Goal: Information Seeking & Learning: Learn about a topic

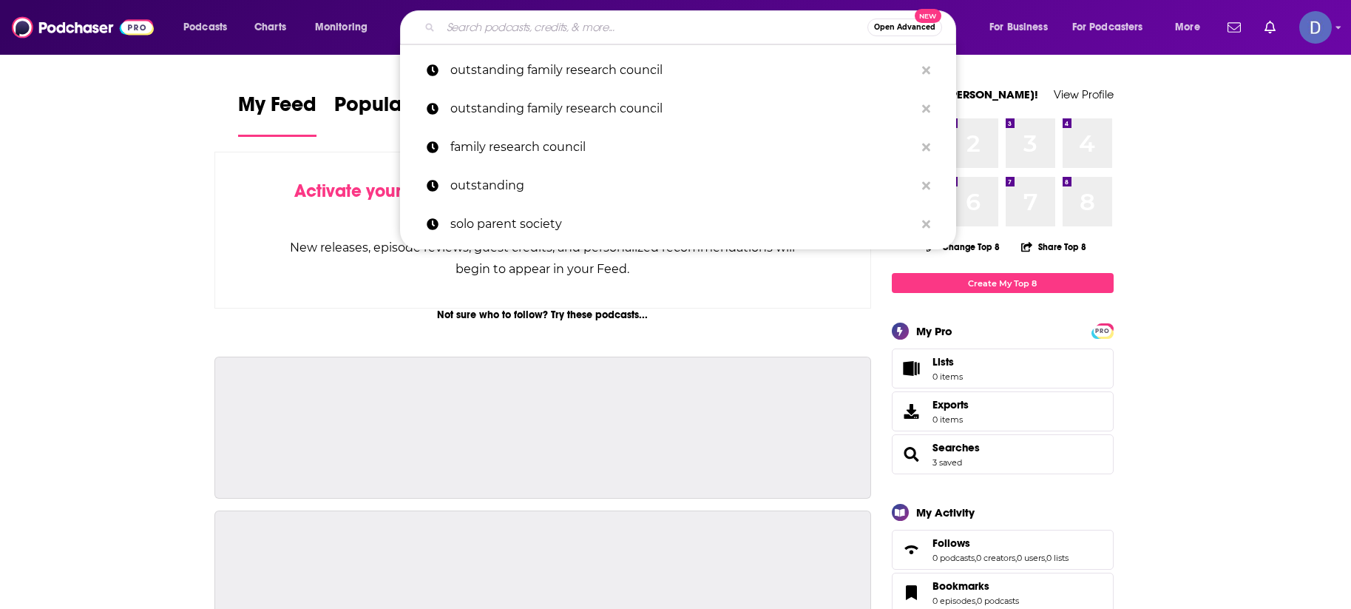
click at [478, 23] on input "Search podcasts, credits, & more..." at bounding box center [654, 28] width 427 height 24
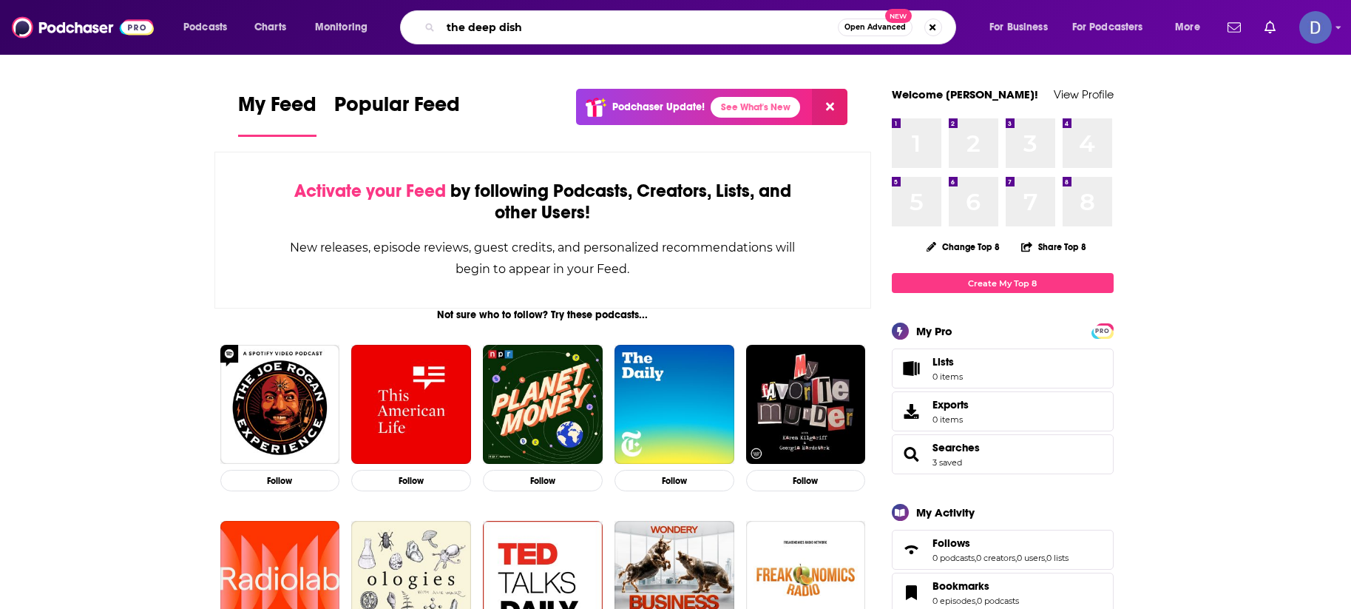
type input "the deep dish"
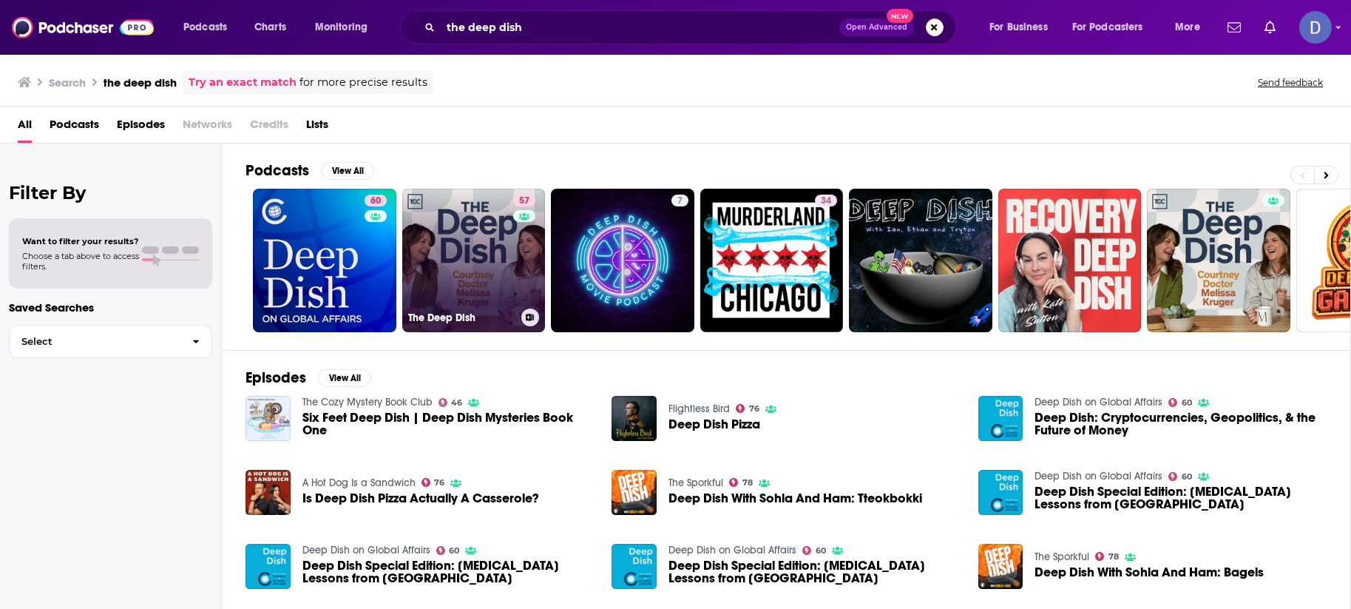
click at [472, 260] on link "57 The Deep Dish" at bounding box center [473, 260] width 143 height 143
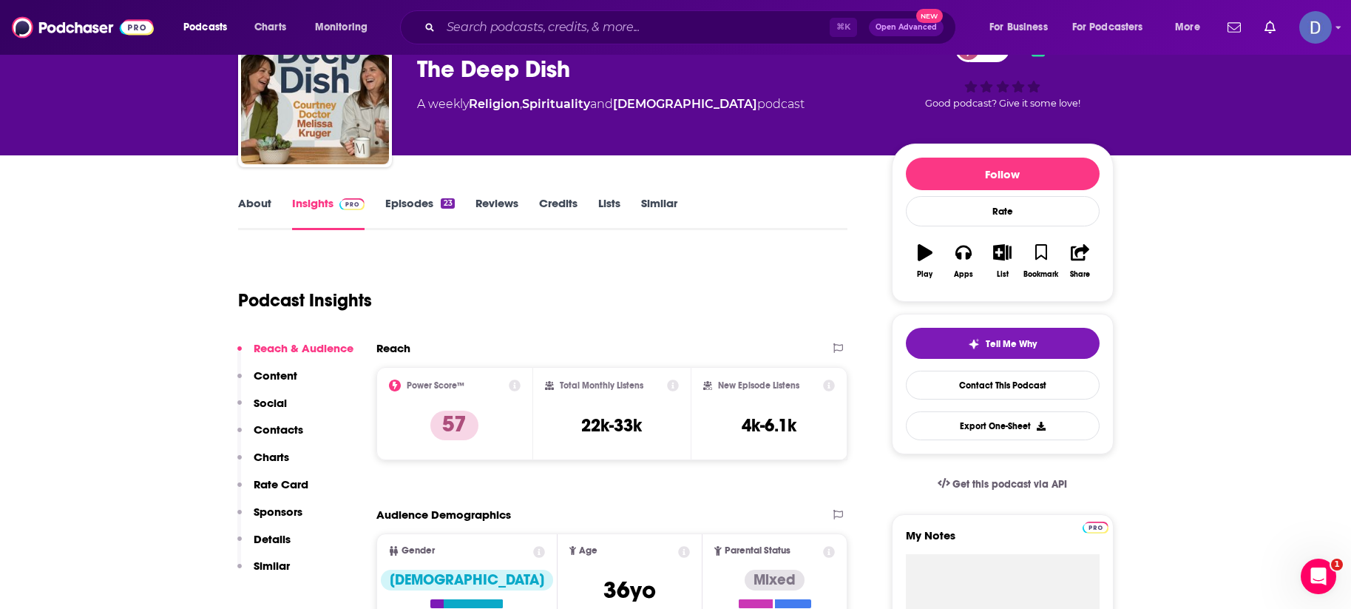
scroll to position [83, 0]
